Goal: Task Accomplishment & Management: Manage account settings

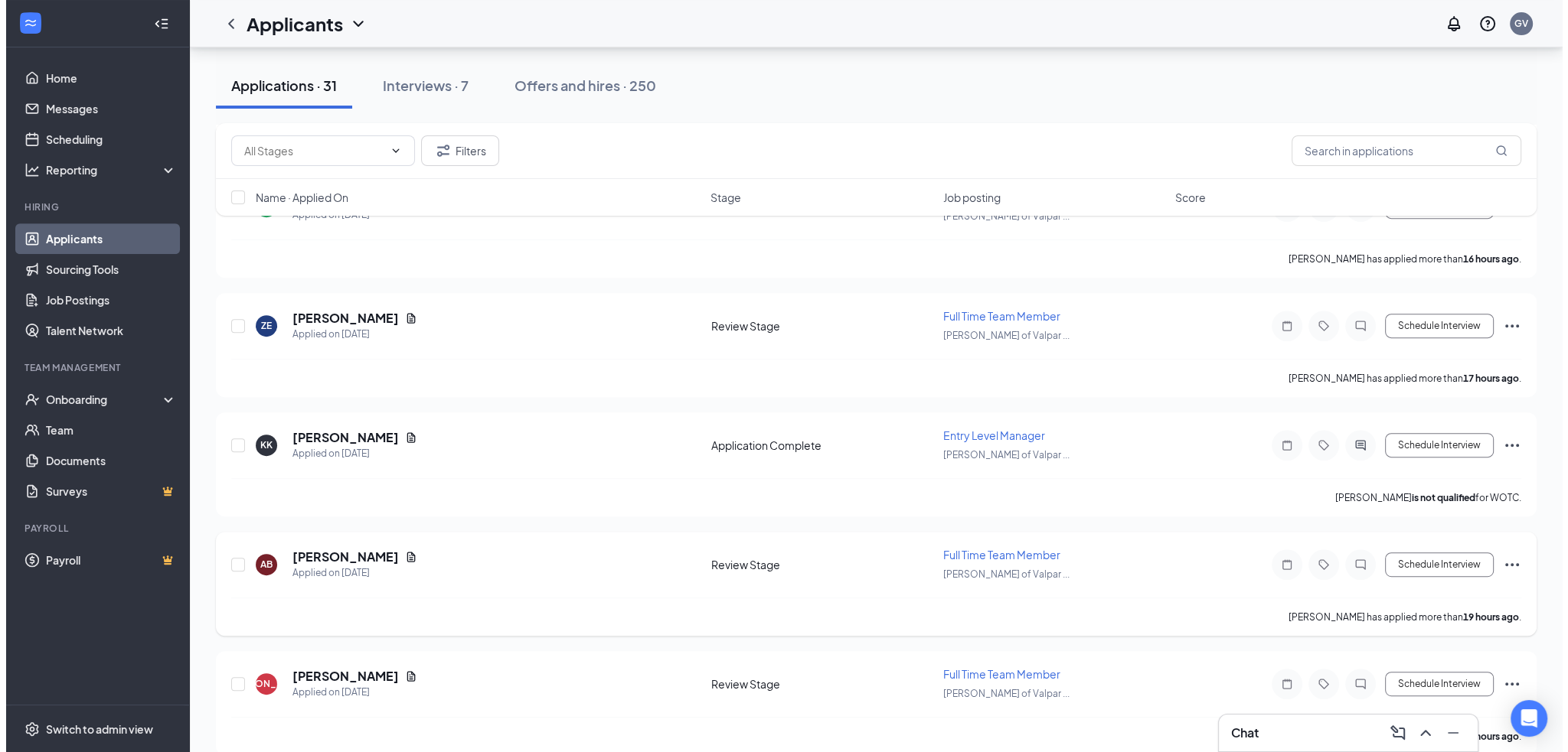
scroll to position [842, 0]
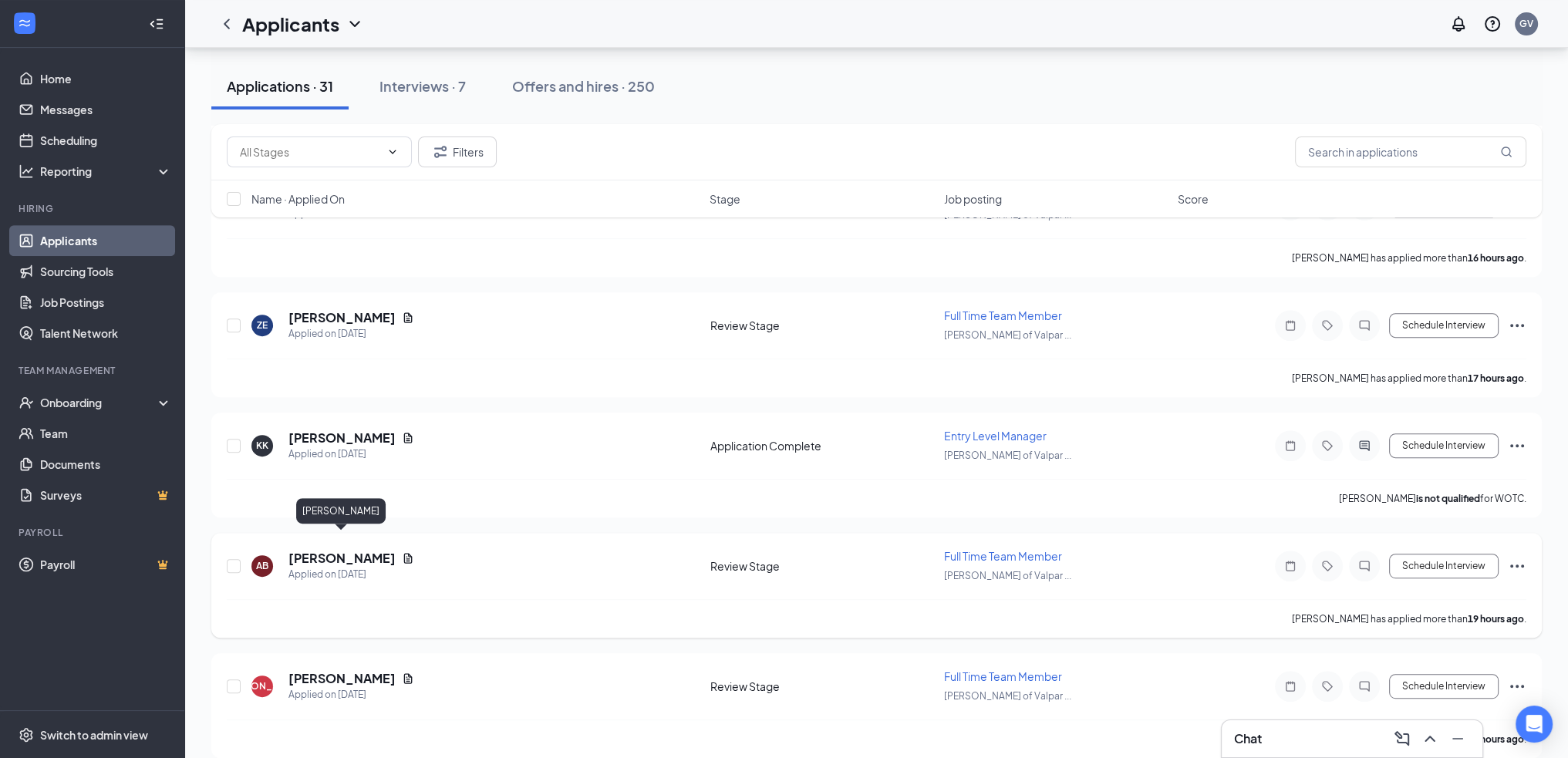
click at [342, 550] on h5 "[PERSON_NAME]" at bounding box center [341, 558] width 107 height 17
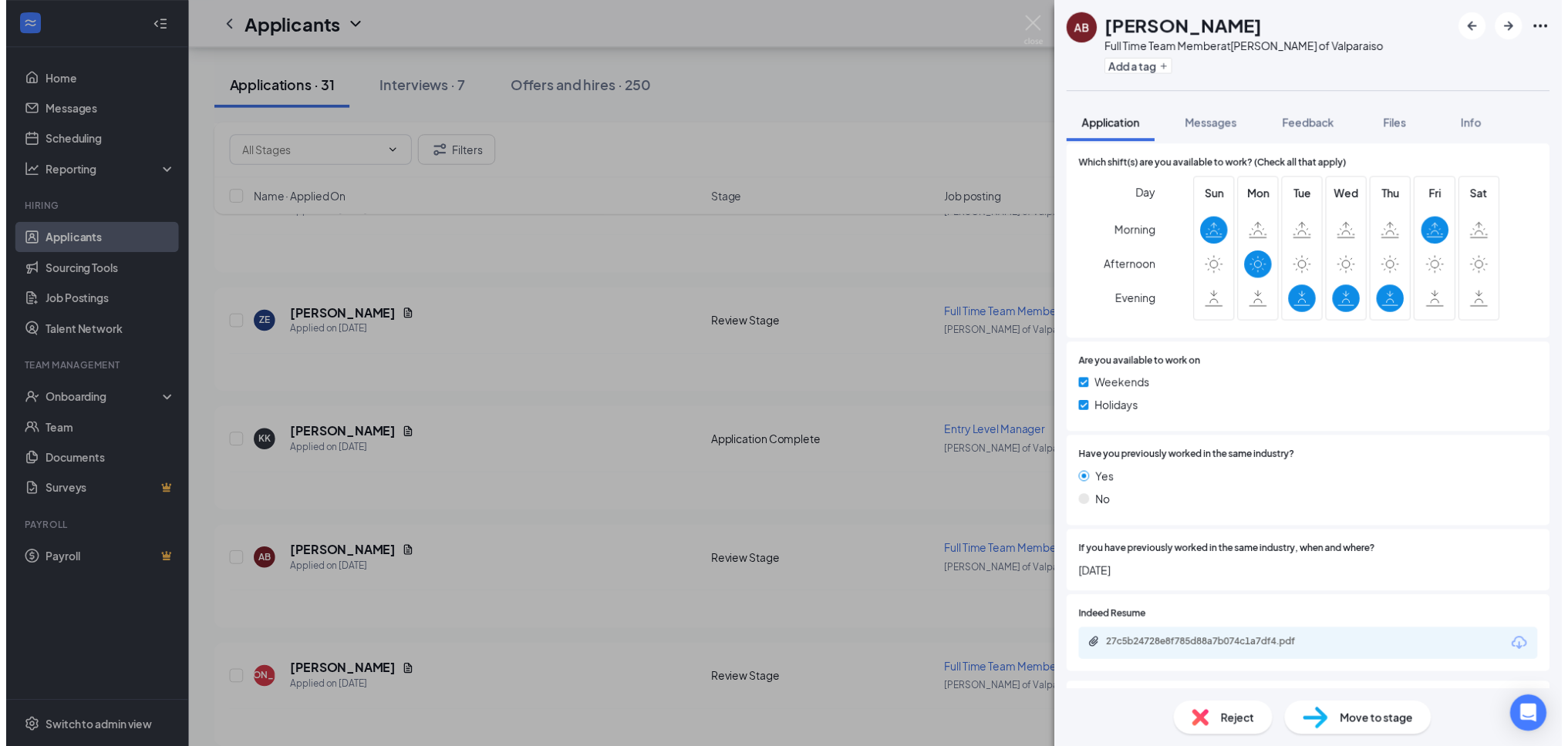
scroll to position [617, 0]
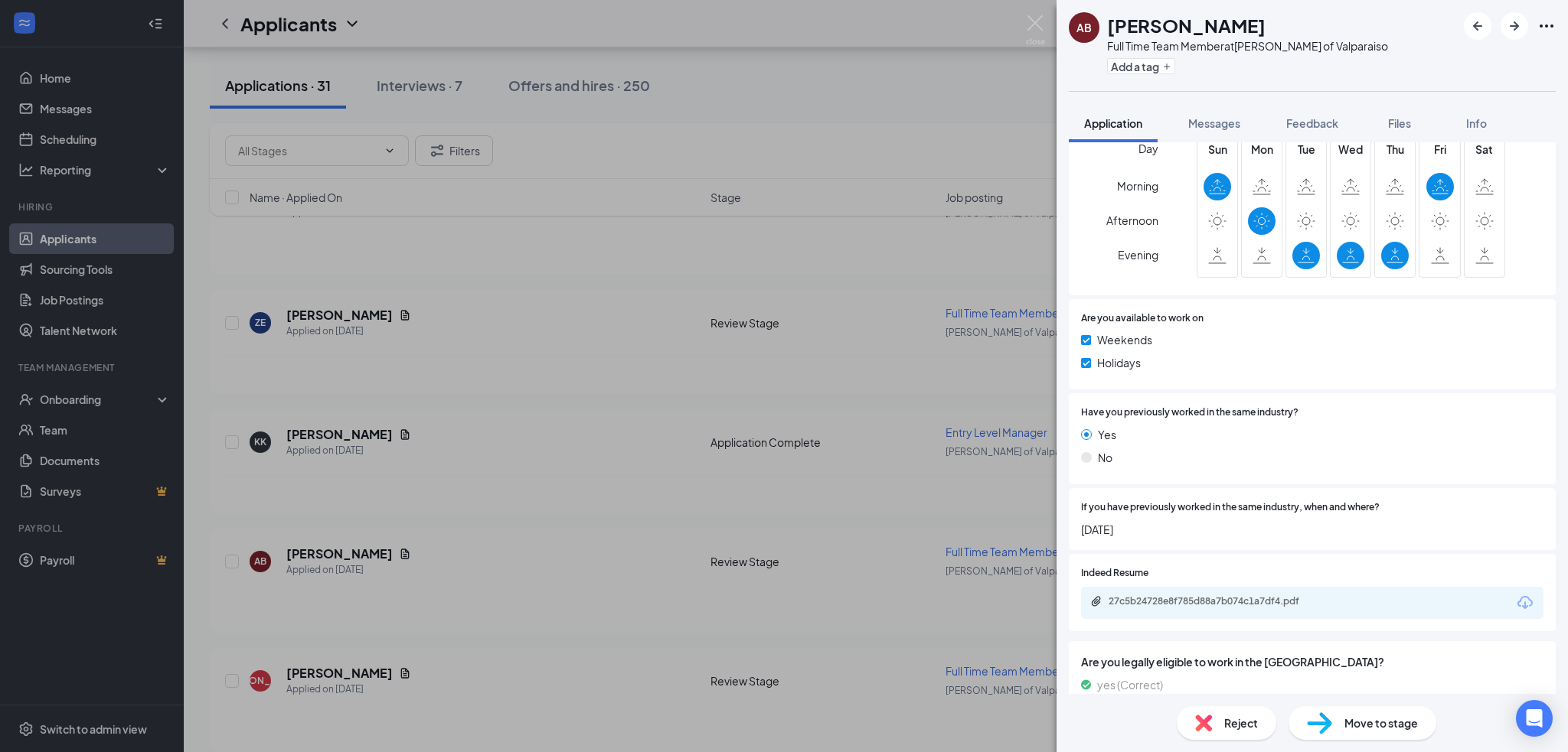
click at [1330, 590] on div "27c5b24728e8f785d88a7b074c1a7df4.pdf" at bounding box center [1312, 603] width 463 height 32
click at [1328, 597] on div "27c5b24728e8f785d88a7b074c1a7df4.pdf" at bounding box center [1214, 601] width 248 height 12
click at [1032, 24] on img at bounding box center [1036, 30] width 19 height 30
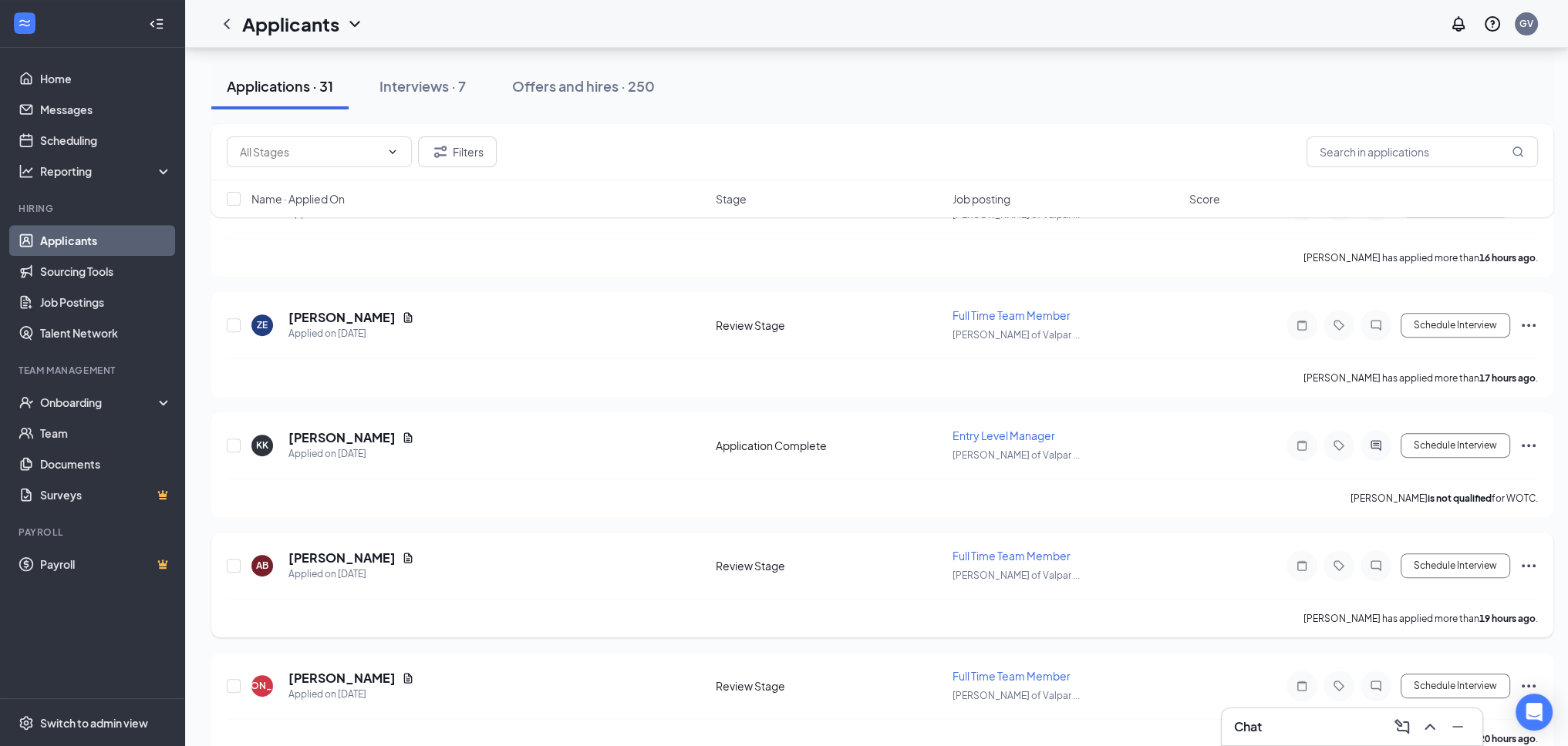
click at [1526, 557] on icon "Ellipses" at bounding box center [1528, 565] width 18 height 18
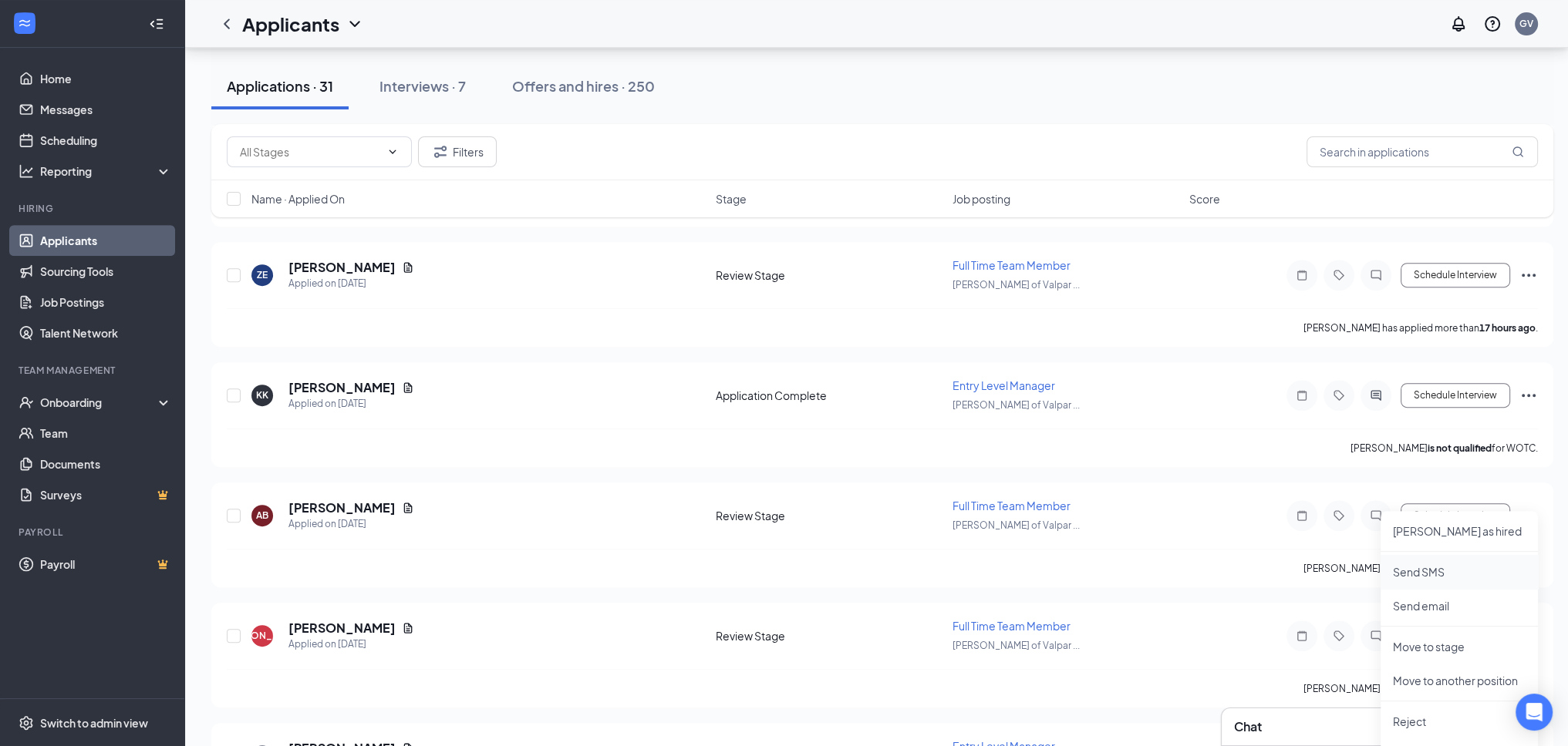
scroll to position [925, 0]
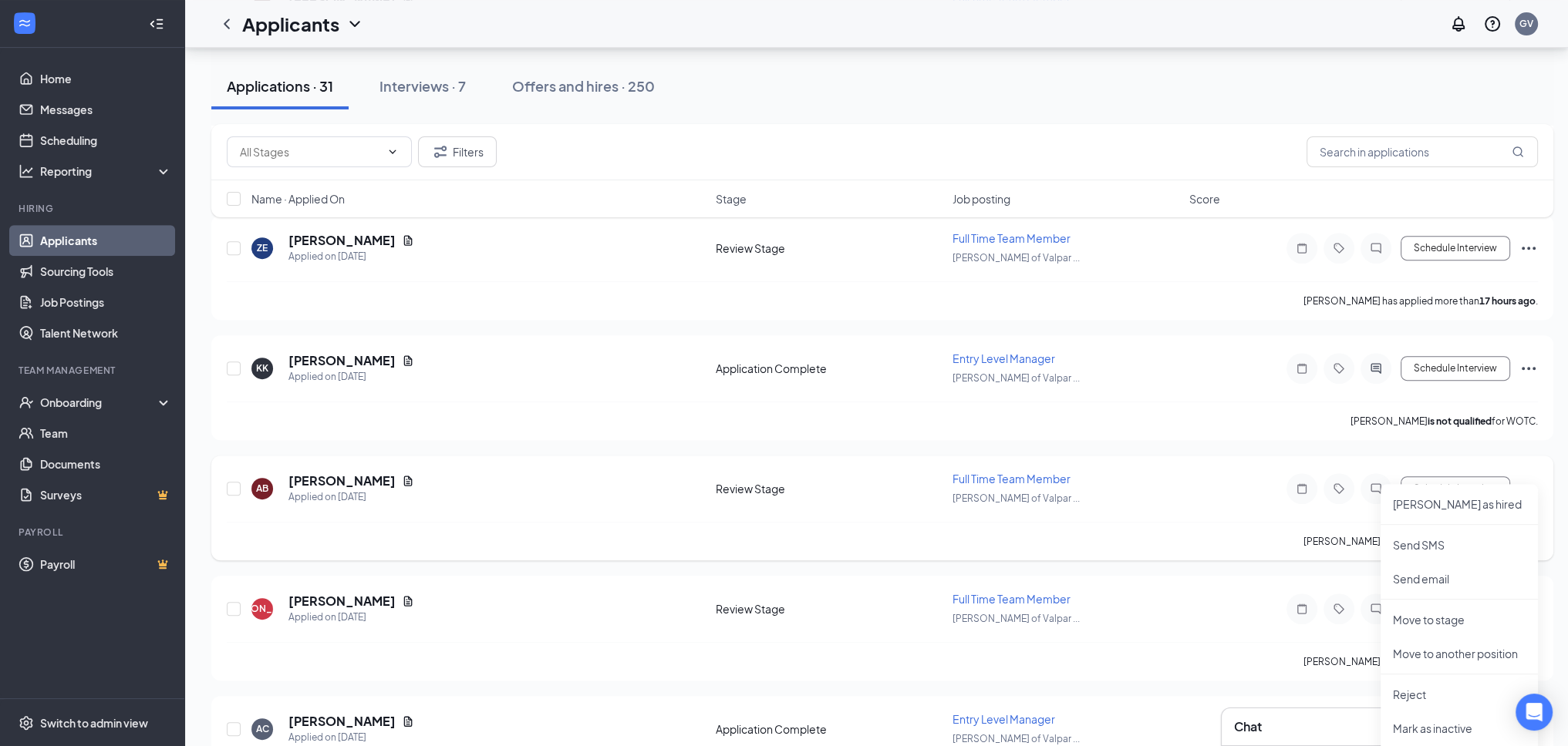
click at [1270, 499] on div "AB [PERSON_NAME] Applied on [DATE] Review Stage Full Time Team Member [PERSON_N…" at bounding box center [881, 496] width 1311 height 51
click at [1300, 473] on div at bounding box center [1302, 488] width 30 height 30
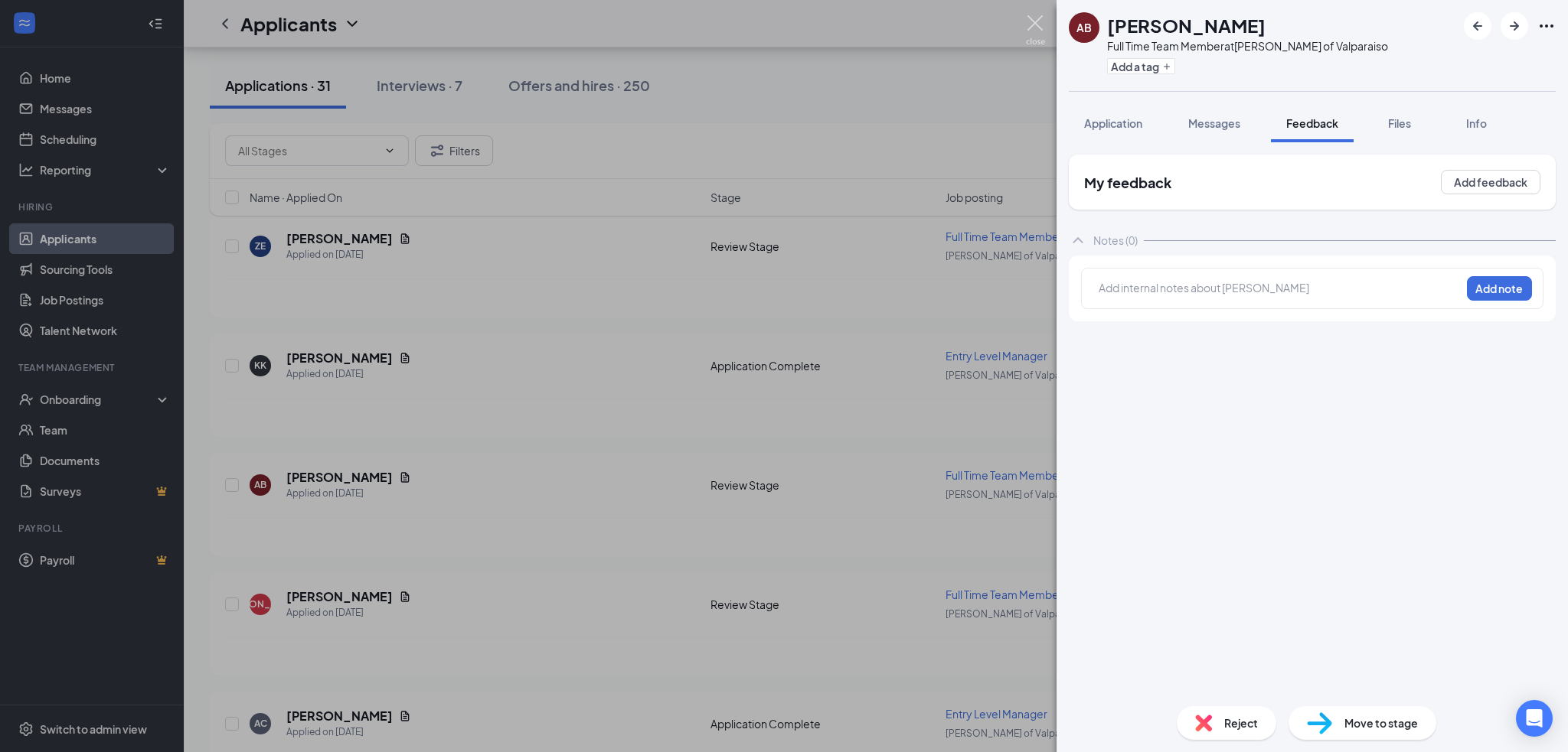
click at [1044, 19] on img at bounding box center [1036, 30] width 19 height 30
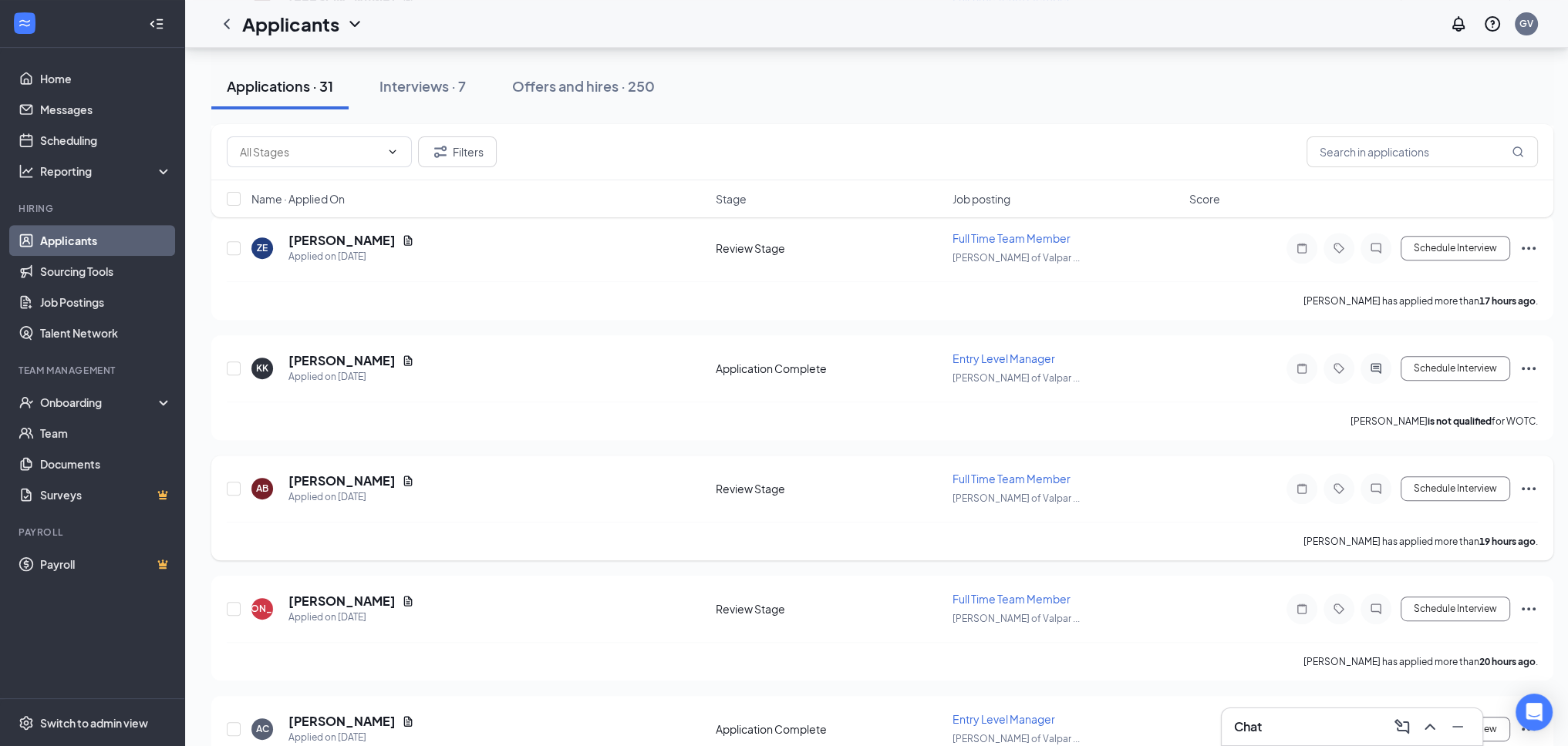
click at [1530, 479] on icon "Ellipses" at bounding box center [1528, 488] width 18 height 18
click at [1424, 547] on p "Send SMS" at bounding box center [1459, 545] width 132 height 15
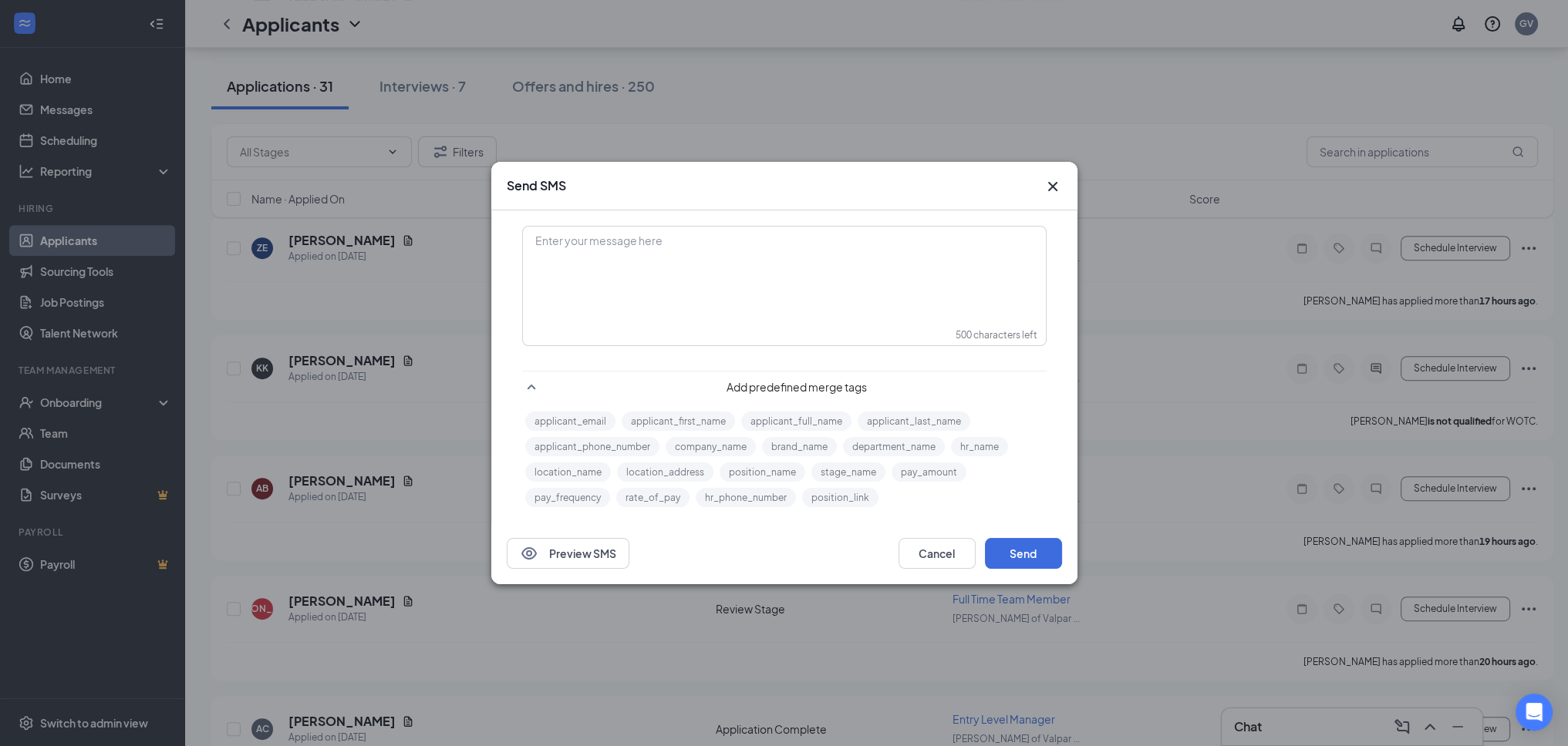
click at [1054, 185] on icon "Cross" at bounding box center [1052, 186] width 10 height 10
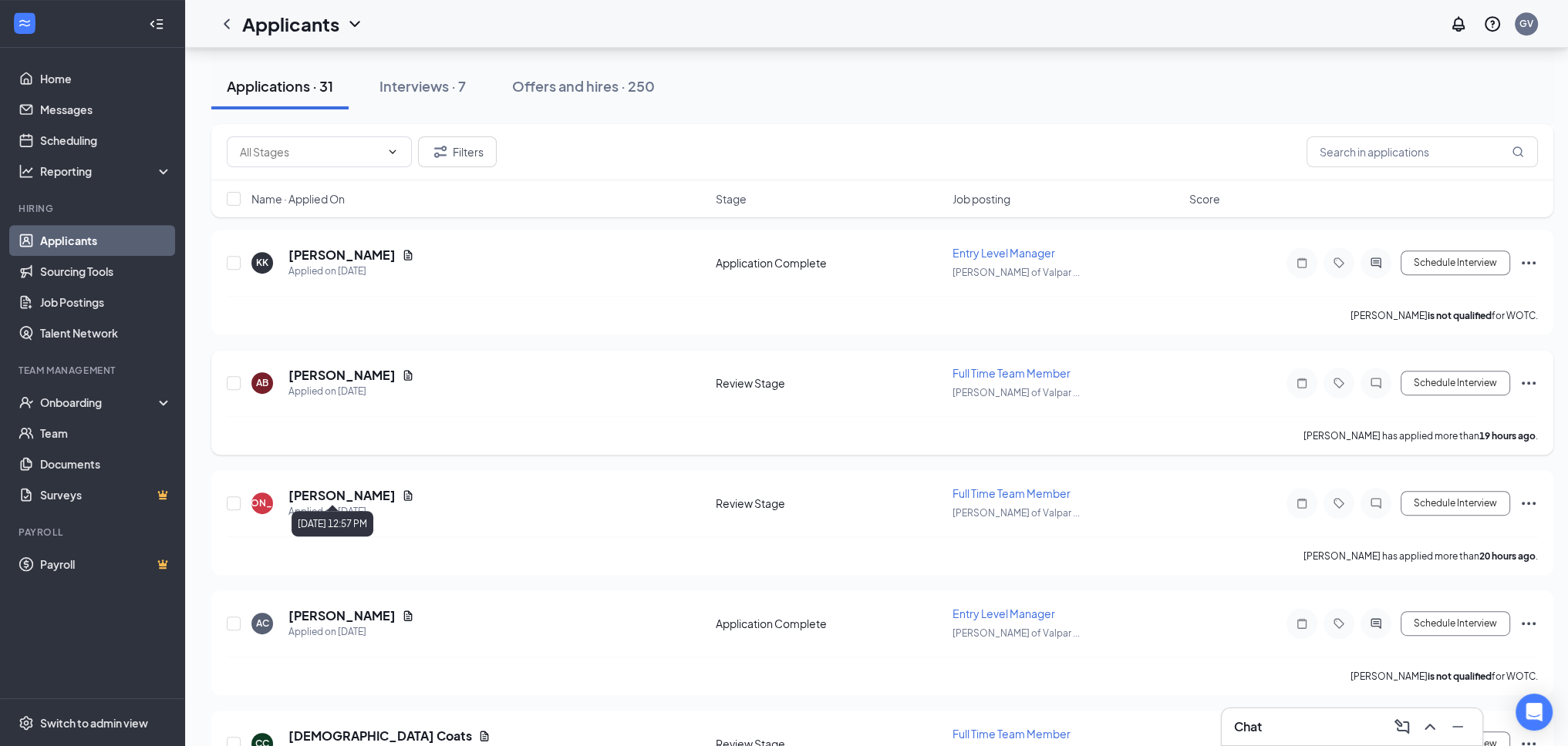
scroll to position [997, 0]
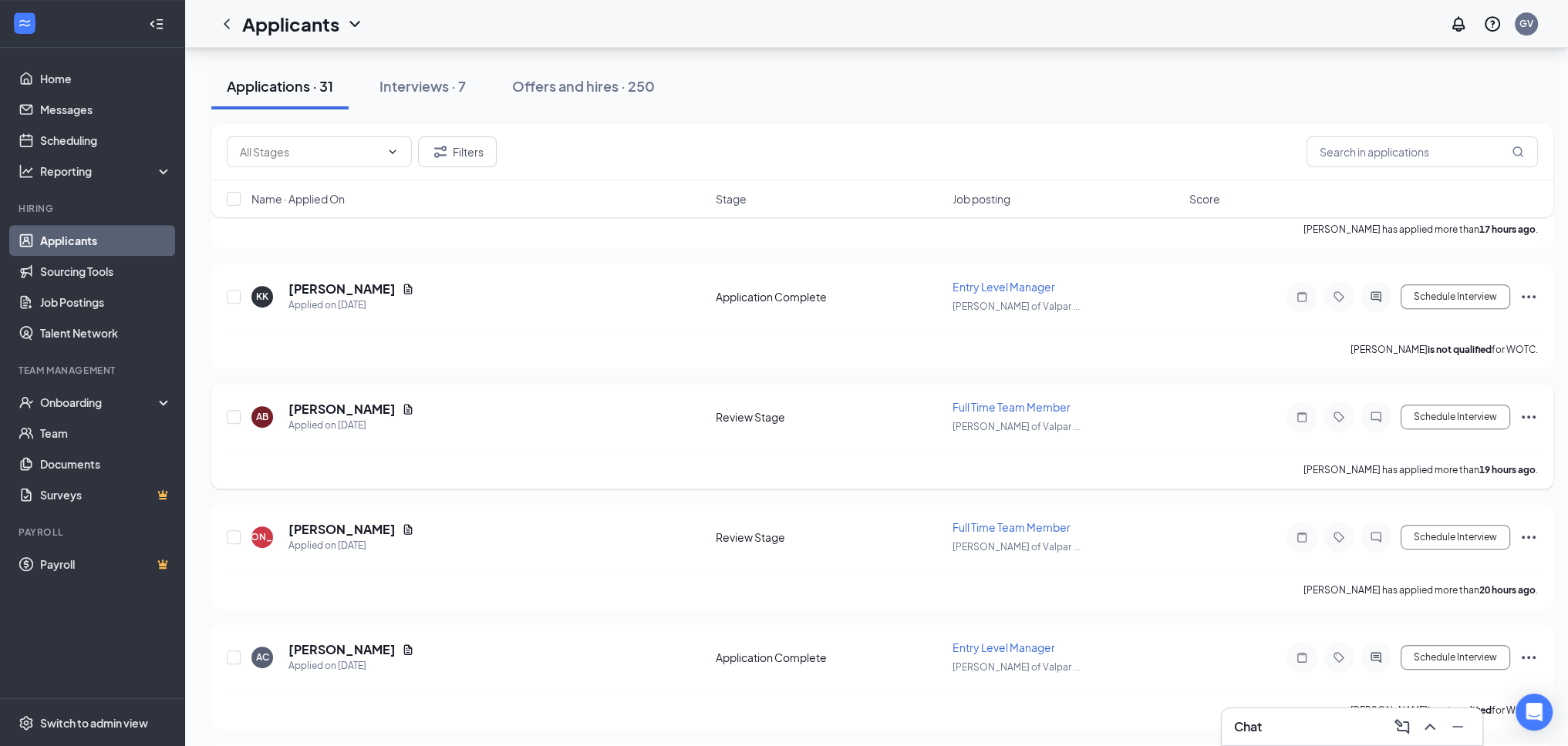
click at [1524, 408] on icon "Ellipses" at bounding box center [1528, 416] width 18 height 18
click at [1409, 622] on p "Reject" at bounding box center [1459, 623] width 132 height 15
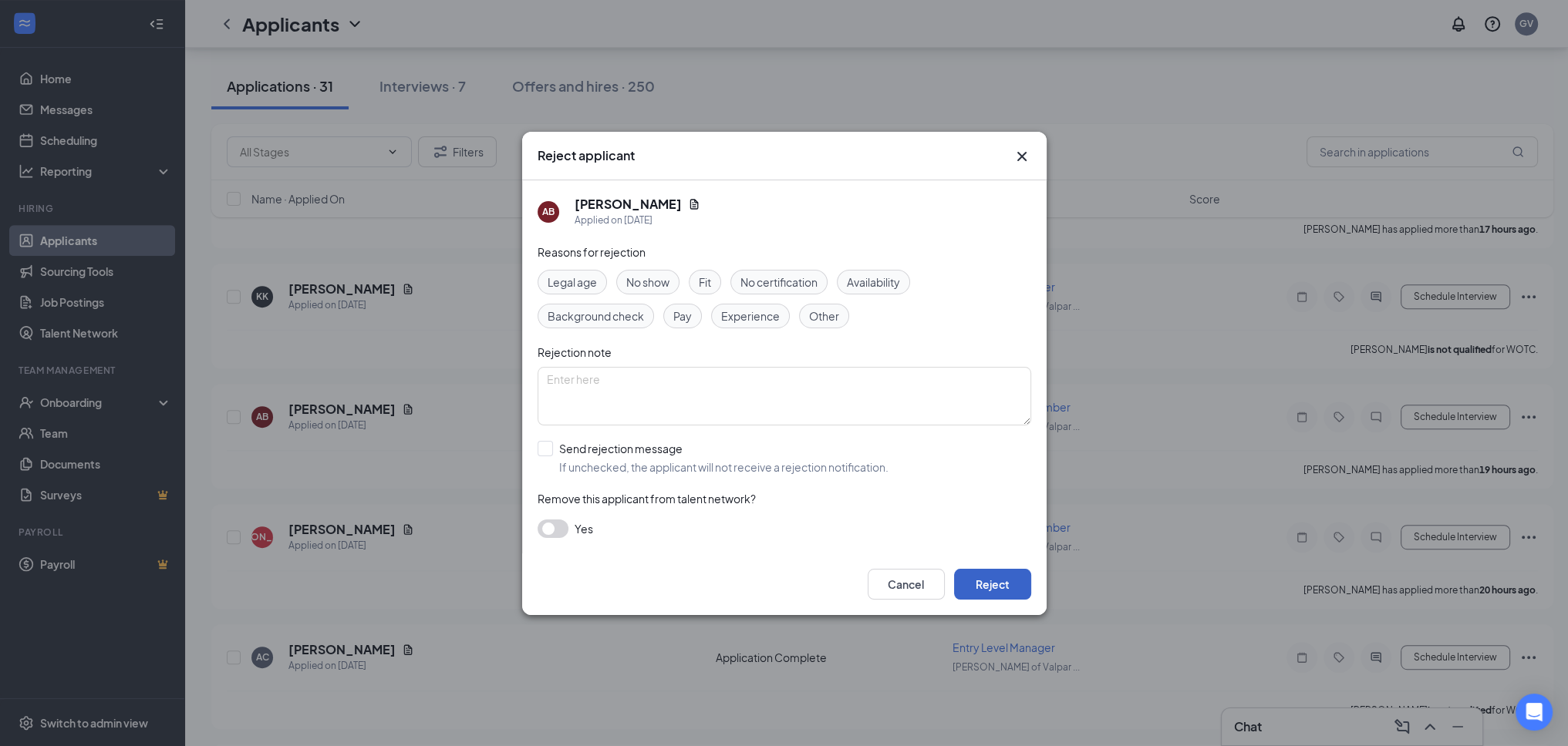
click at [1012, 581] on button "Reject" at bounding box center [992, 583] width 77 height 30
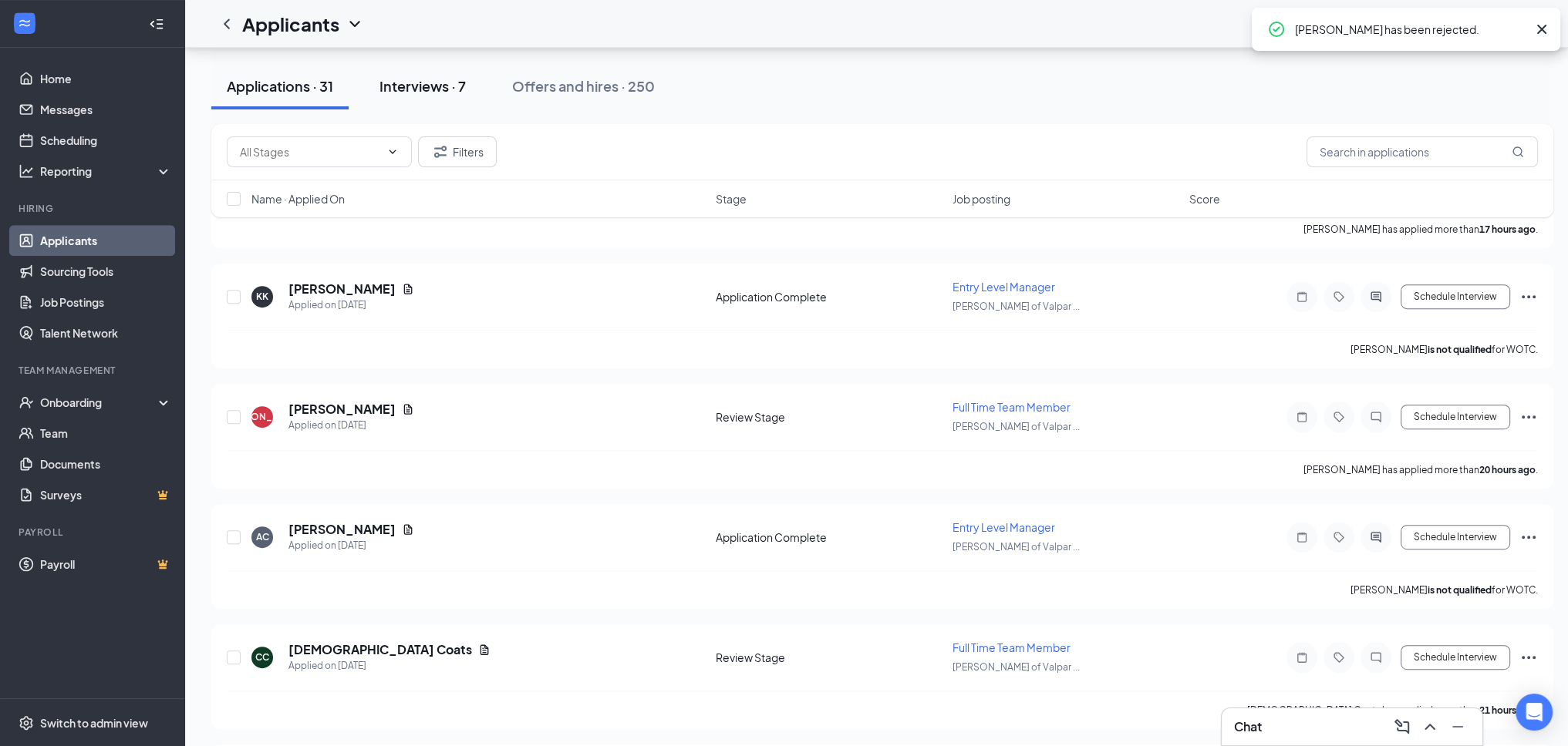
click at [429, 86] on div "Interviews · 7" at bounding box center [422, 86] width 87 height 19
